Goal: Check status: Check status

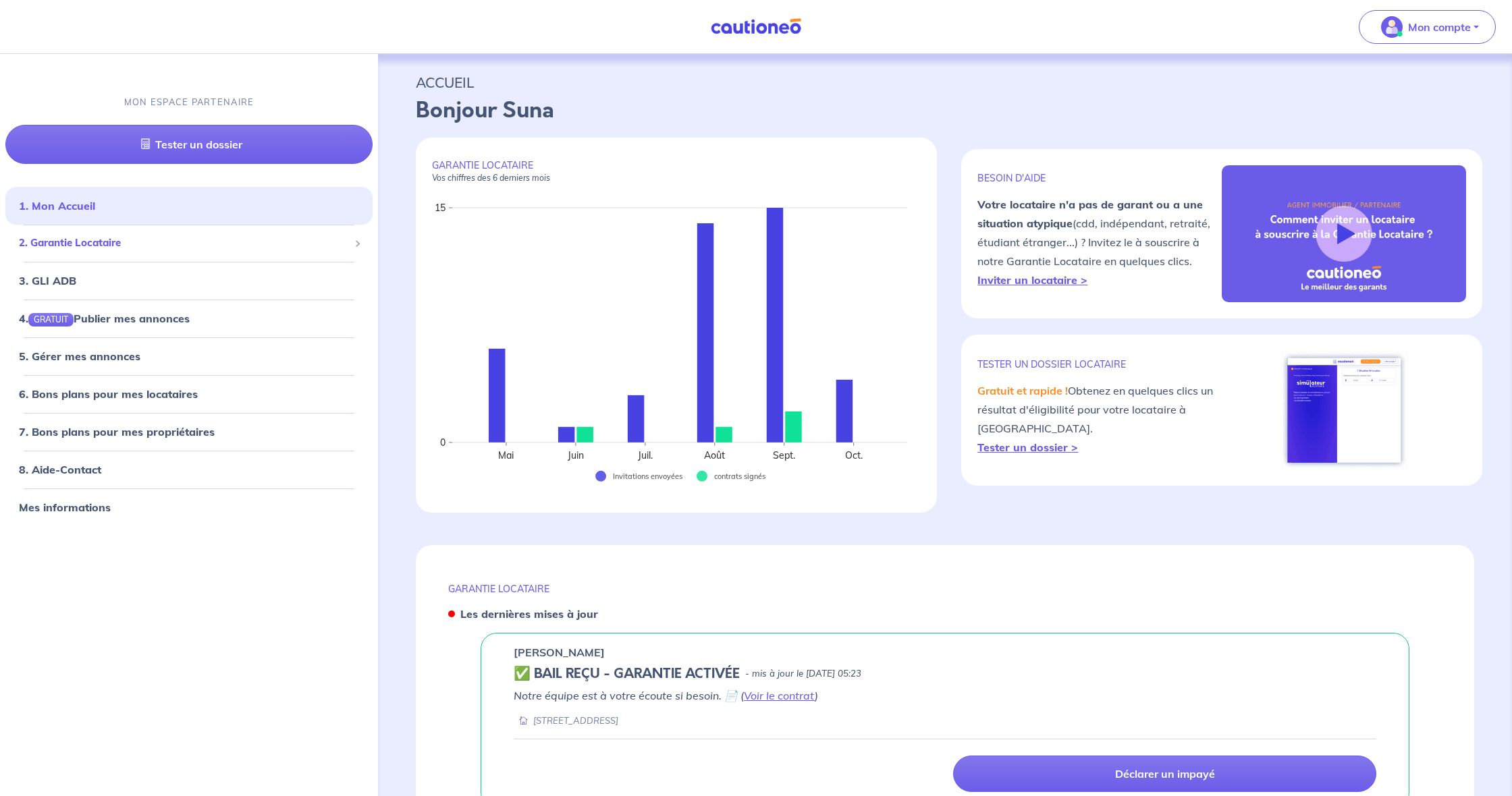
click at [138, 245] on span "2. Garantie Locataire" at bounding box center [183, 243] width 330 height 15
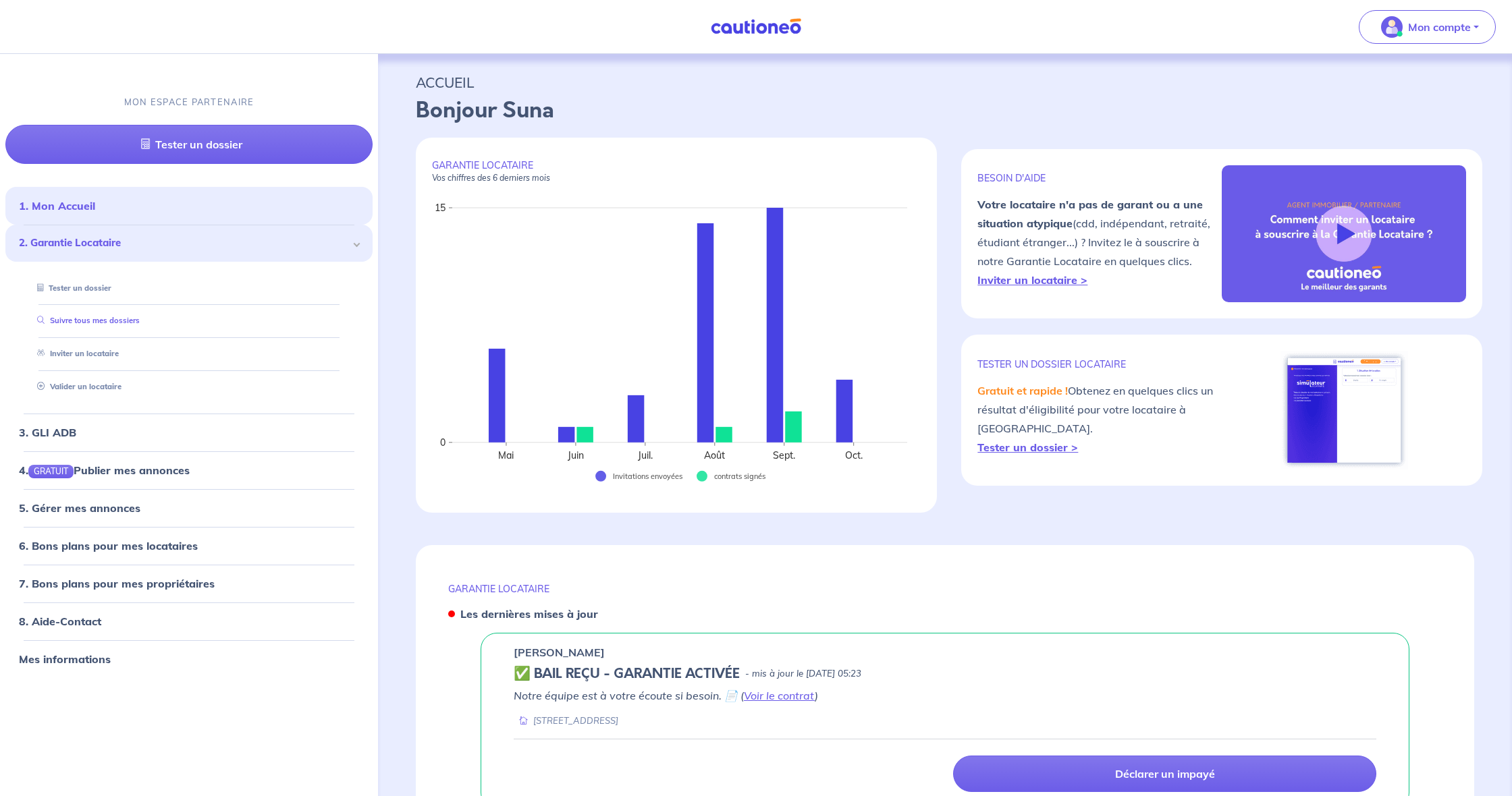
click at [139, 319] on link "Suivre tous mes dossiers" at bounding box center [86, 321] width 108 height 10
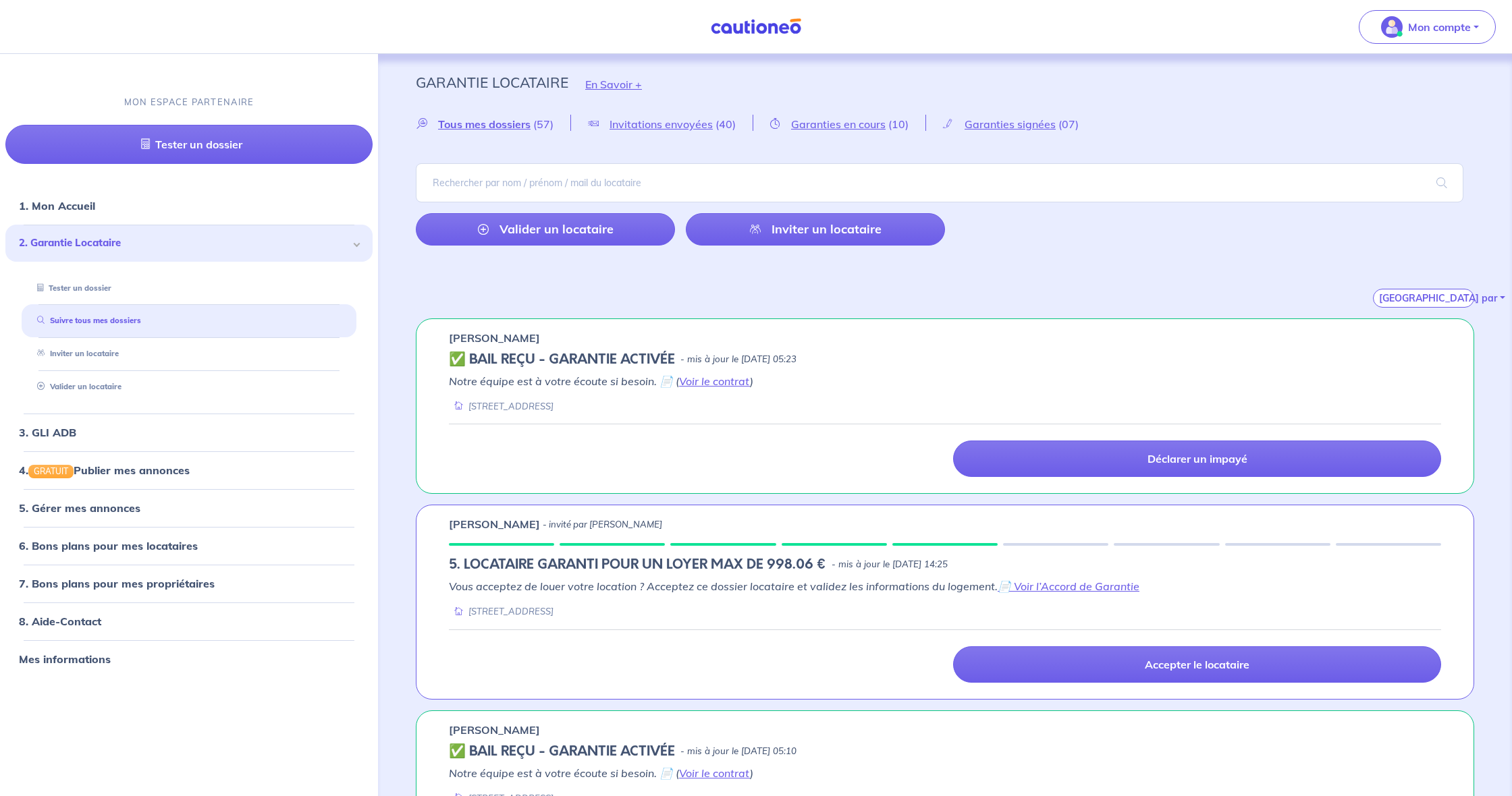
drag, startPoint x: 665, startPoint y: 125, endPoint x: 702, endPoint y: 147, distance: 43.0
click at [665, 125] on span "Invitations envoyées" at bounding box center [661, 124] width 104 height 14
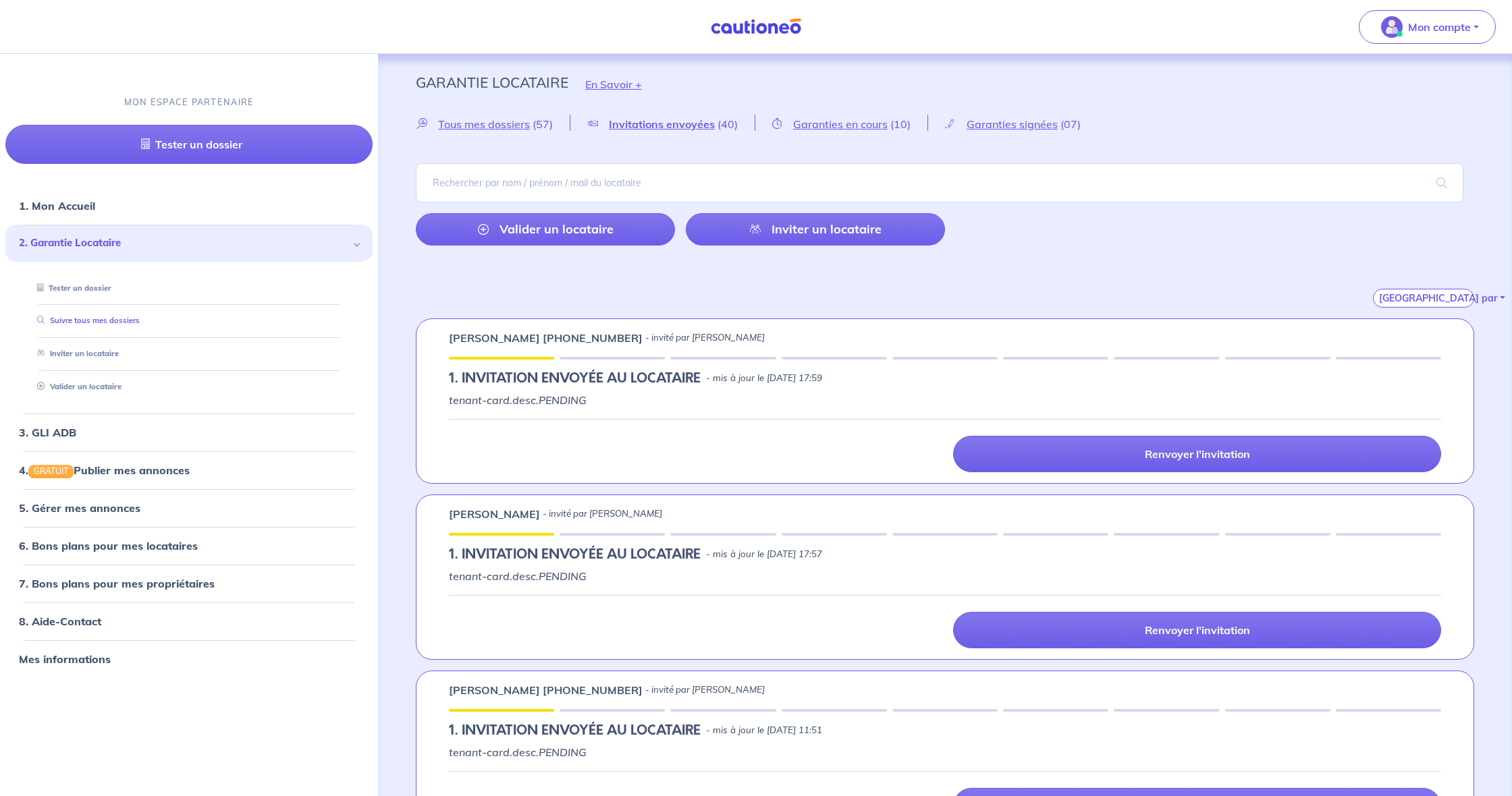
click at [136, 319] on link "Suivre tous mes dossiers" at bounding box center [86, 321] width 108 height 10
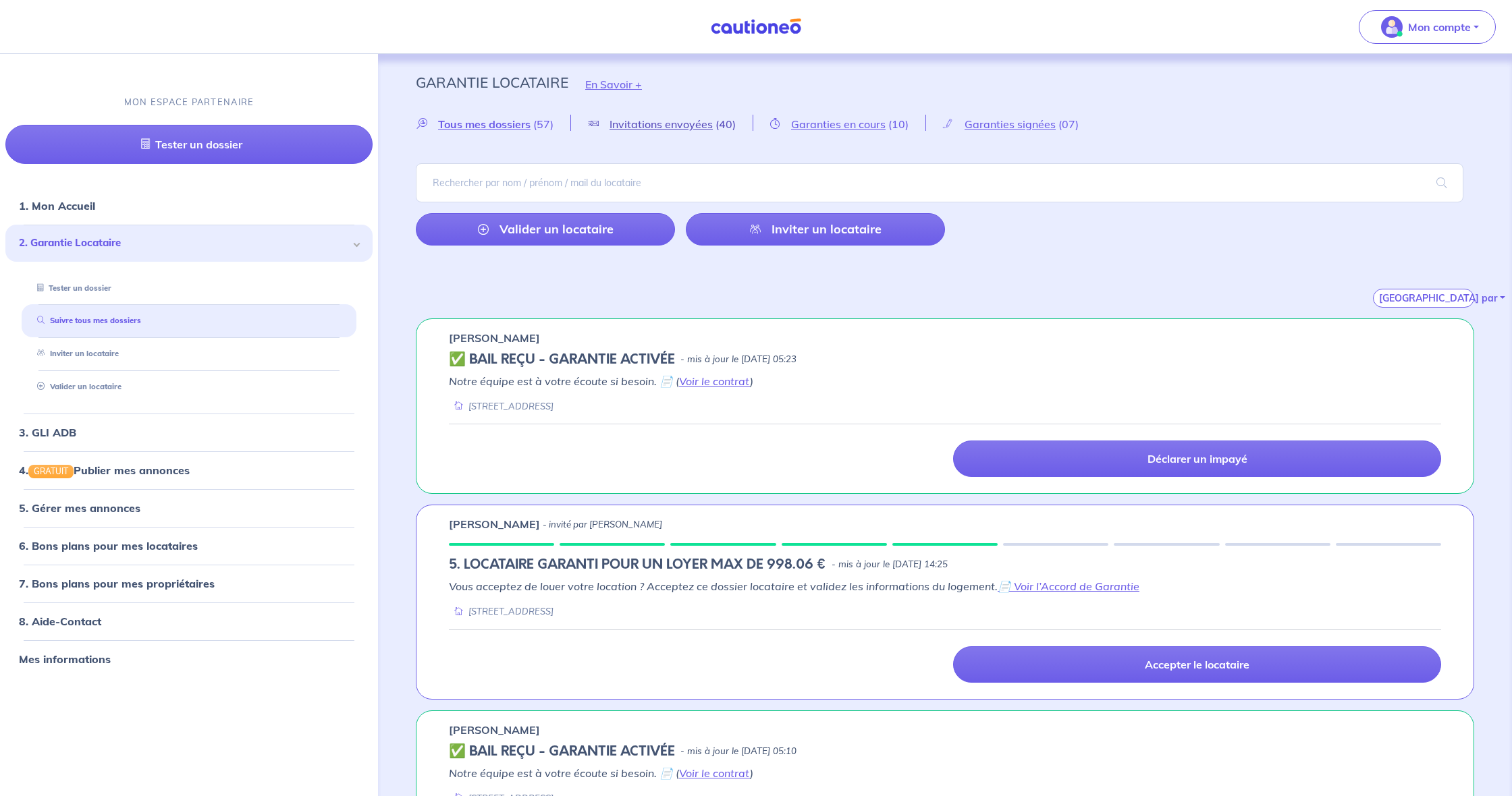
click at [657, 118] on span "Invitations envoyées" at bounding box center [661, 124] width 104 height 14
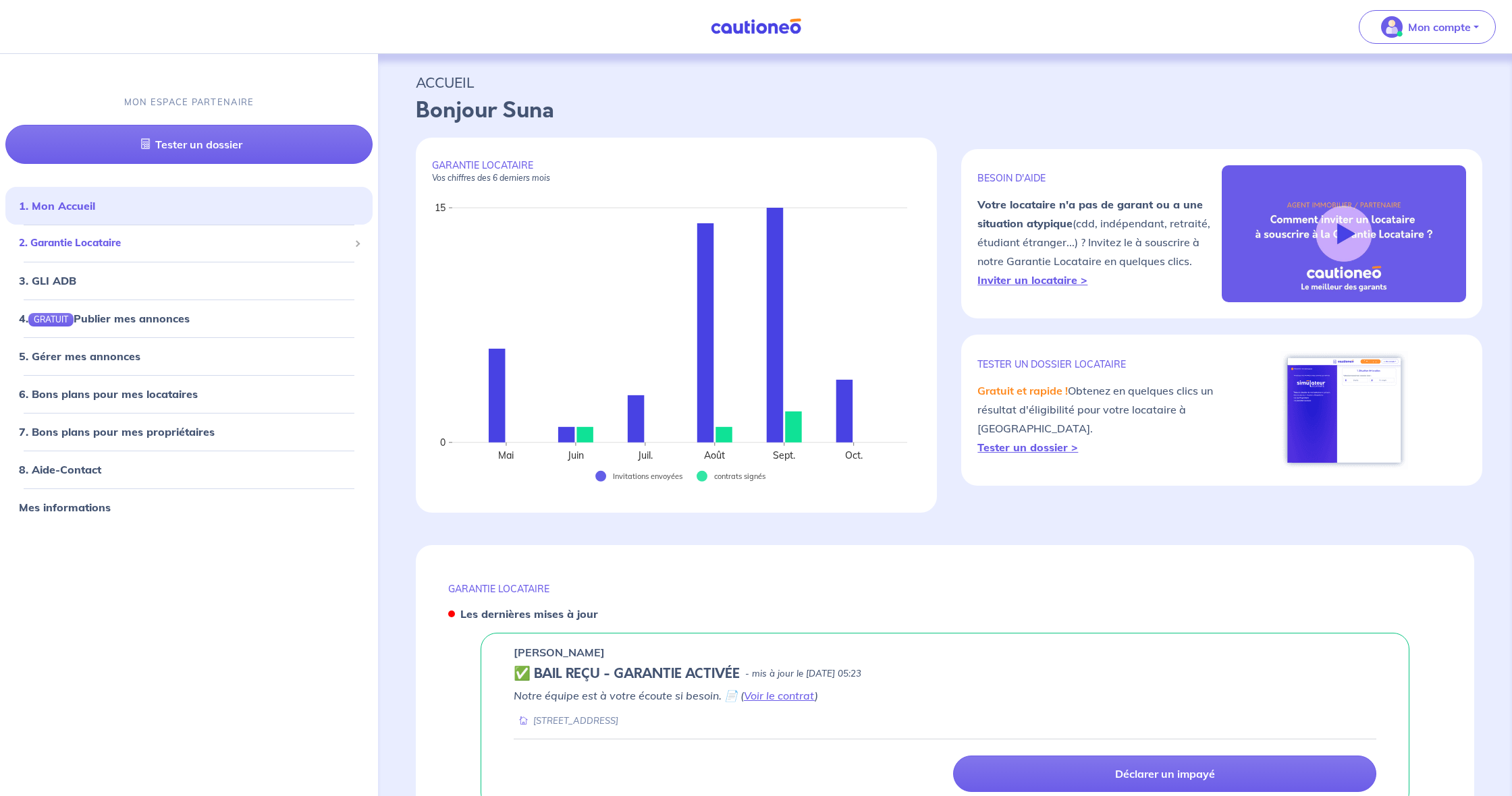
click at [183, 244] on span "2. Garantie Locataire" at bounding box center [183, 243] width 330 height 15
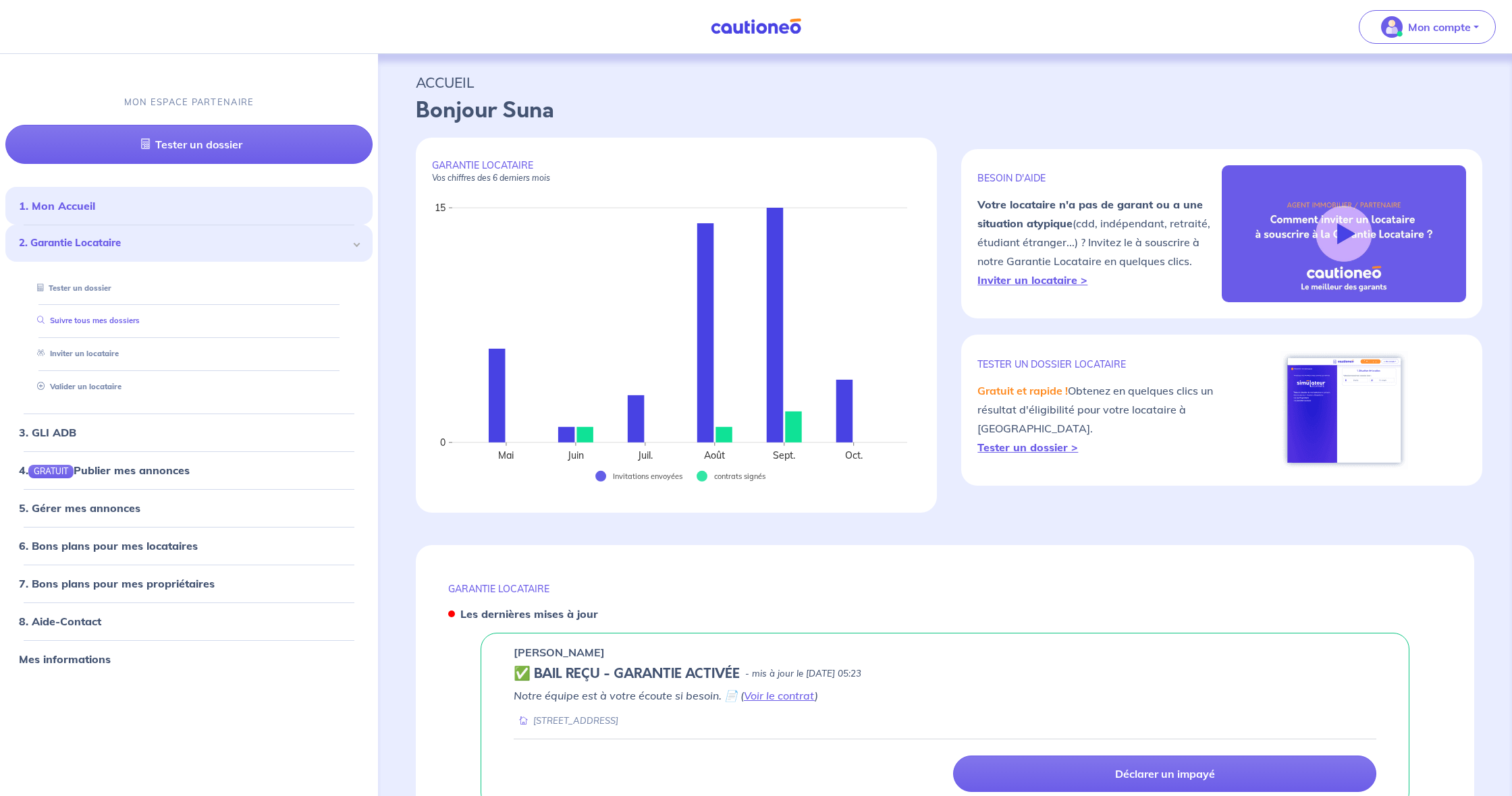
click at [139, 316] on link "Suivre tous mes dossiers" at bounding box center [86, 321] width 108 height 10
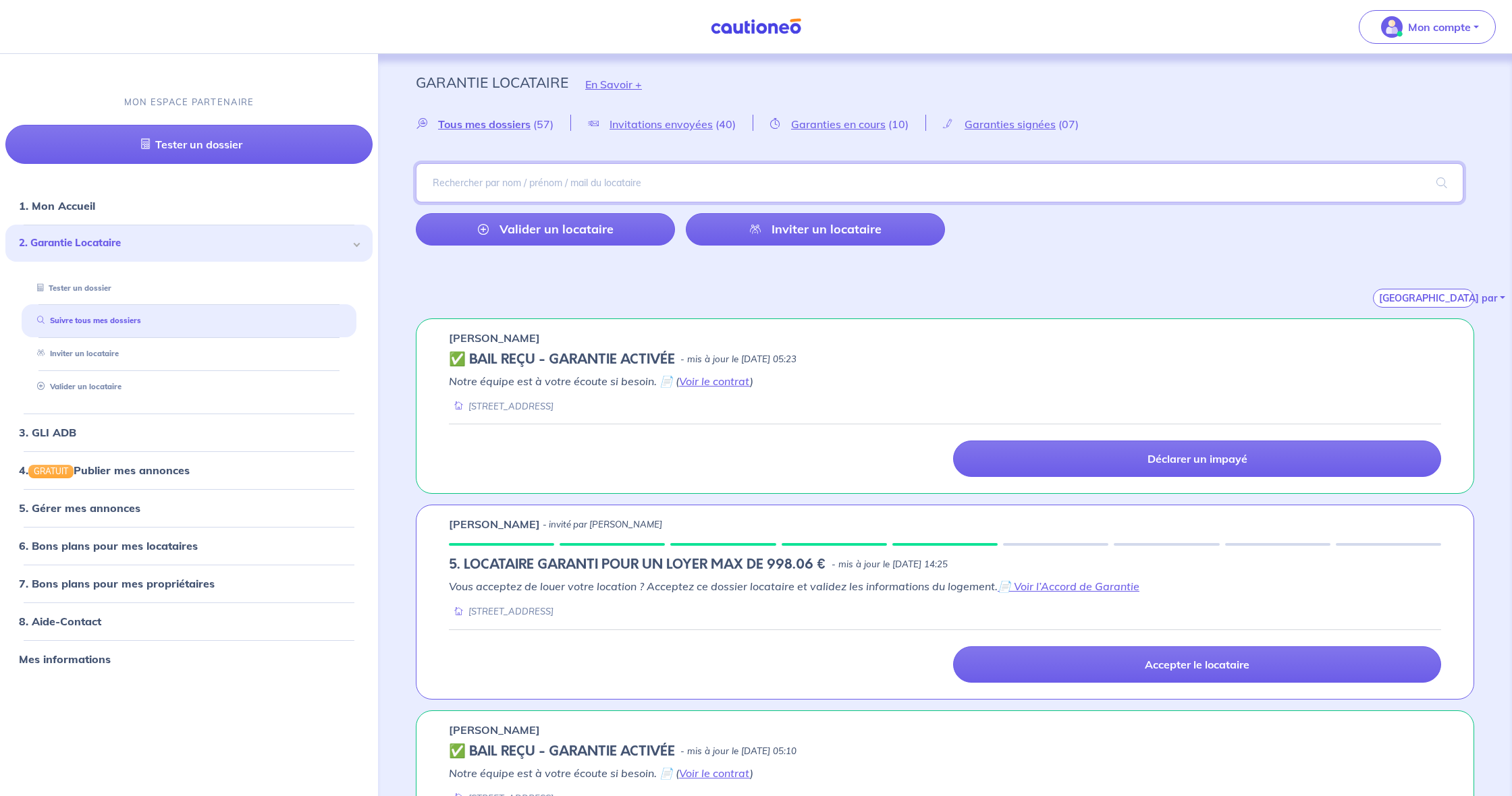
click at [578, 191] on input "search" at bounding box center [939, 183] width 1047 height 39
type input "darras"
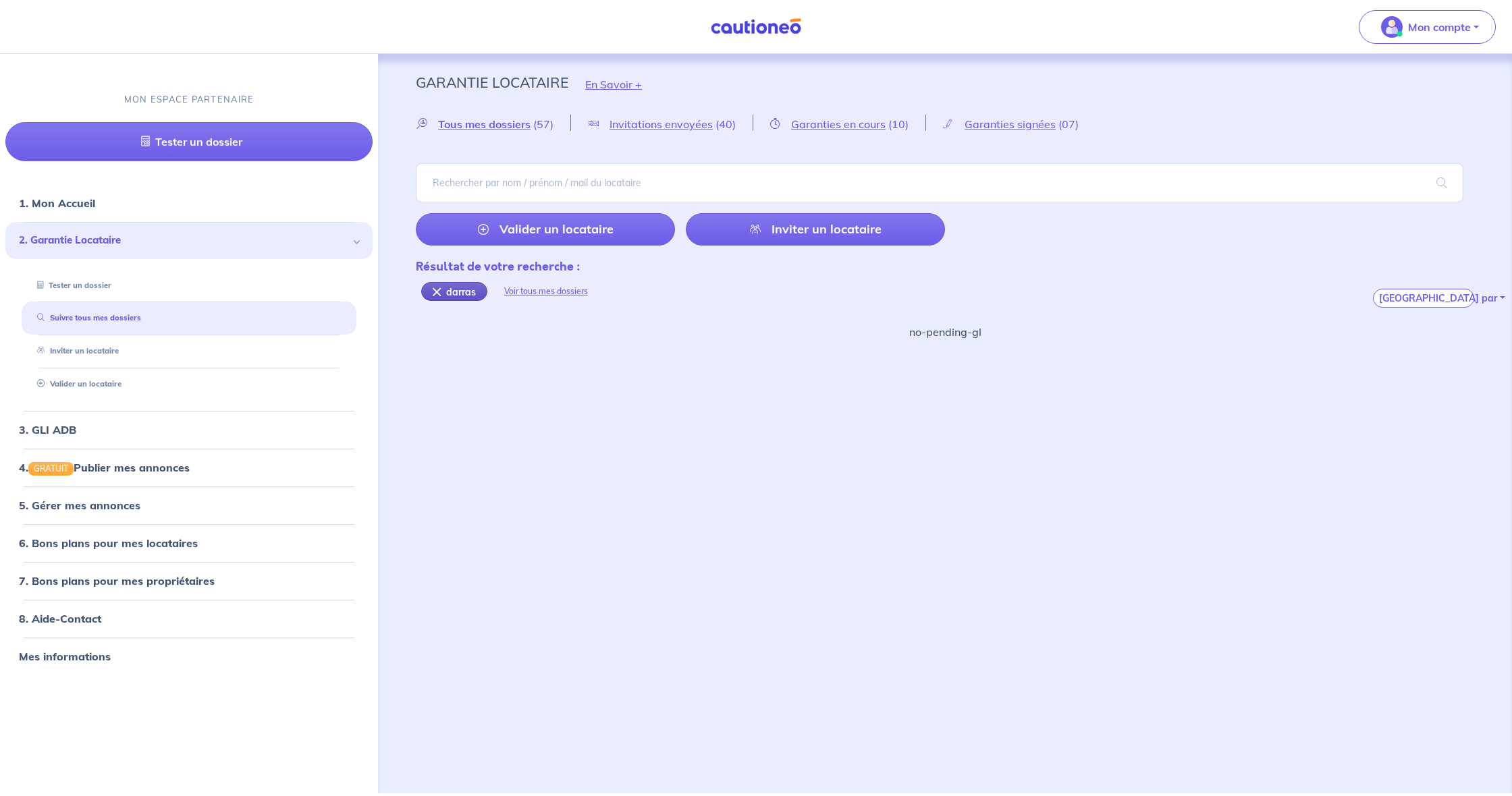
click at [469, 288] on div "darras" at bounding box center [454, 291] width 66 height 19
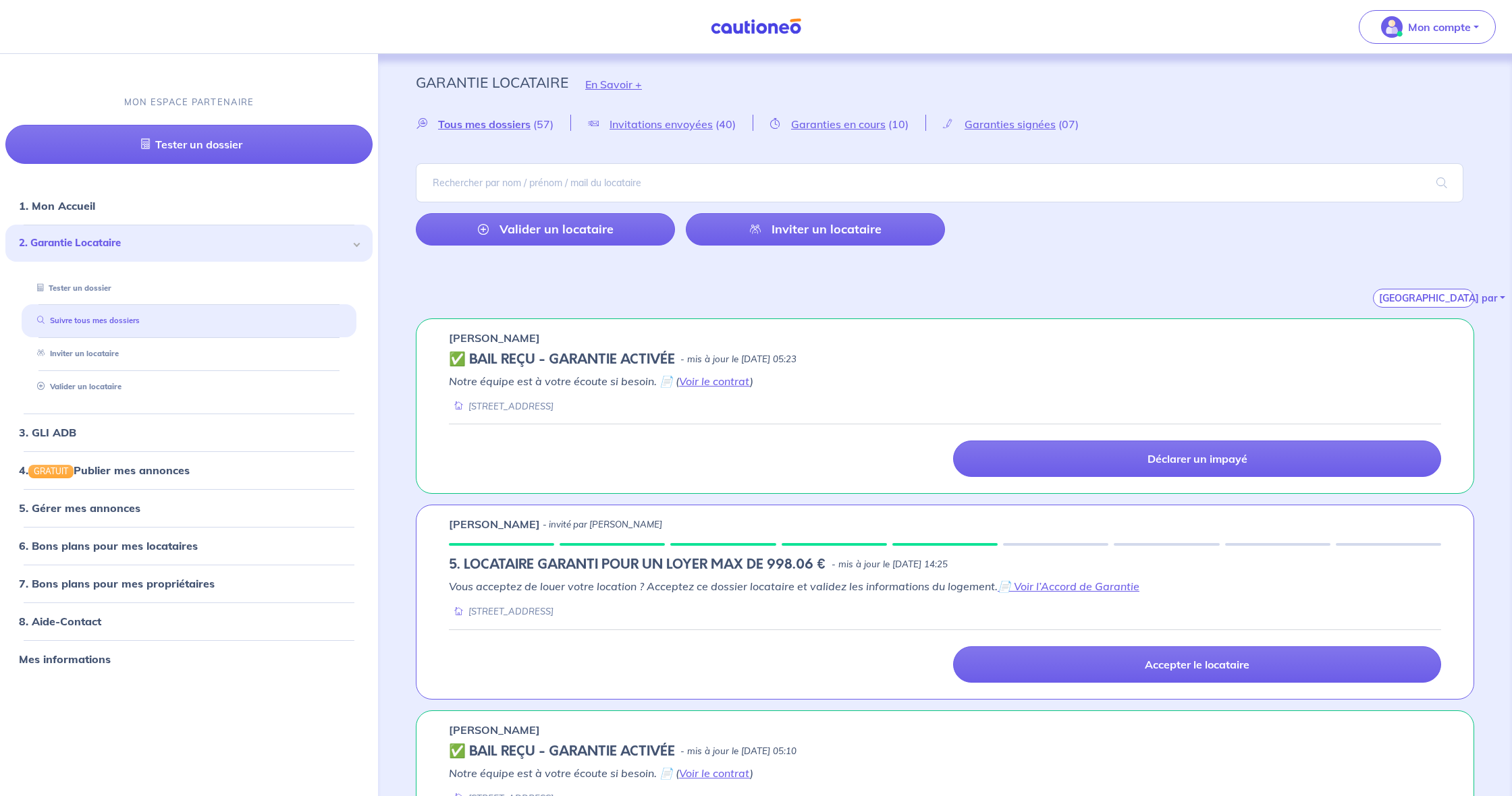
click at [139, 316] on link "Suivre tous mes dossiers" at bounding box center [86, 321] width 108 height 10
